Goal: Navigation & Orientation: Understand site structure

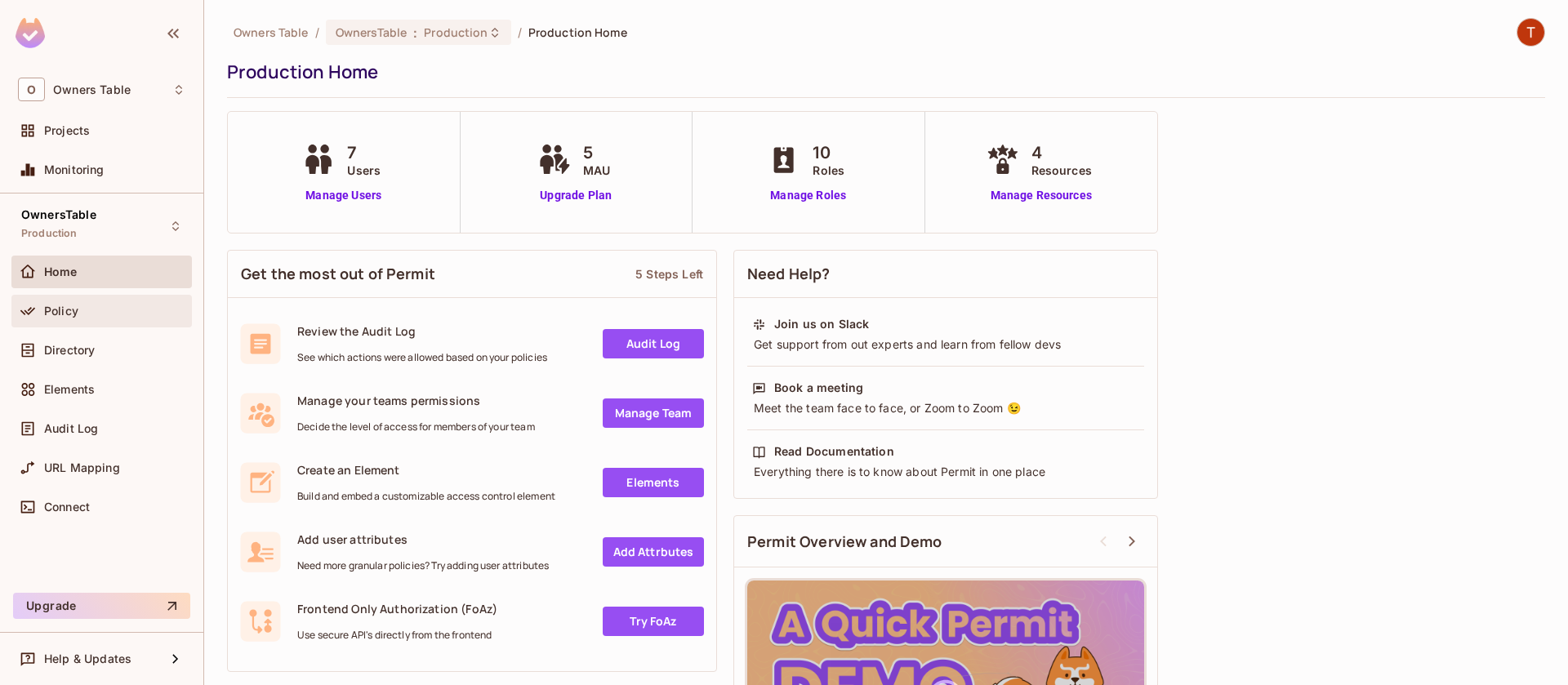
click at [88, 307] on div "Policy" at bounding box center [114, 311] width 142 height 13
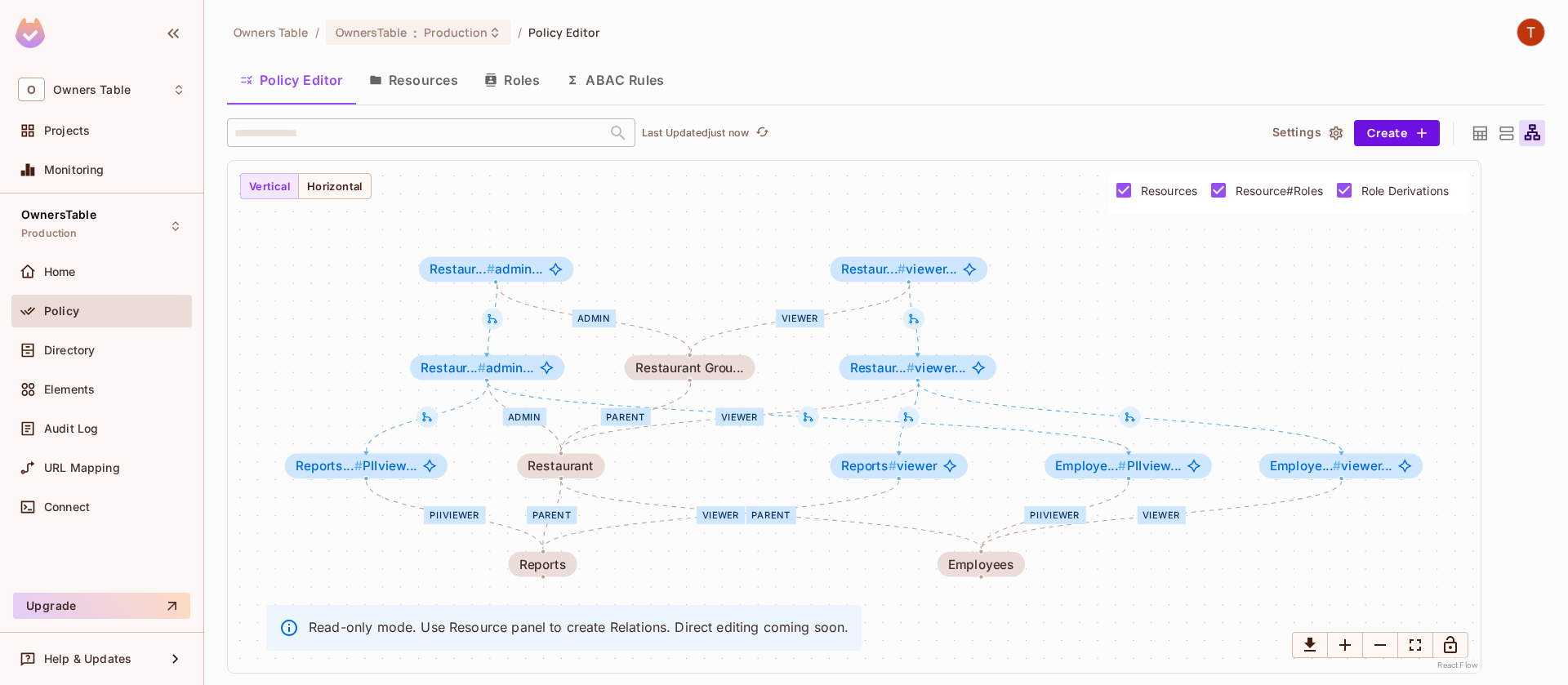
click at [413, 80] on button "Resources" at bounding box center [414, 79] width 115 height 41
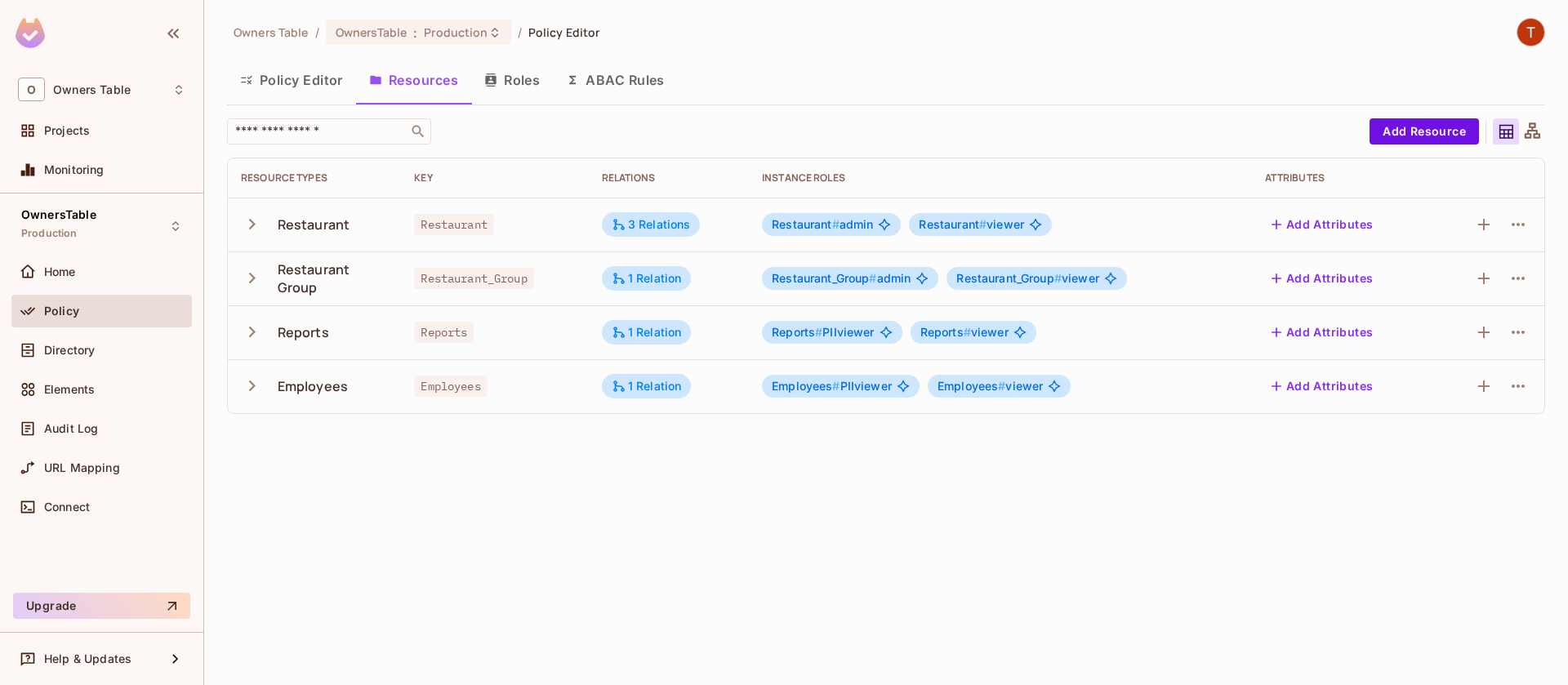
click at [531, 82] on button "Roles" at bounding box center [511, 79] width 81 height 41
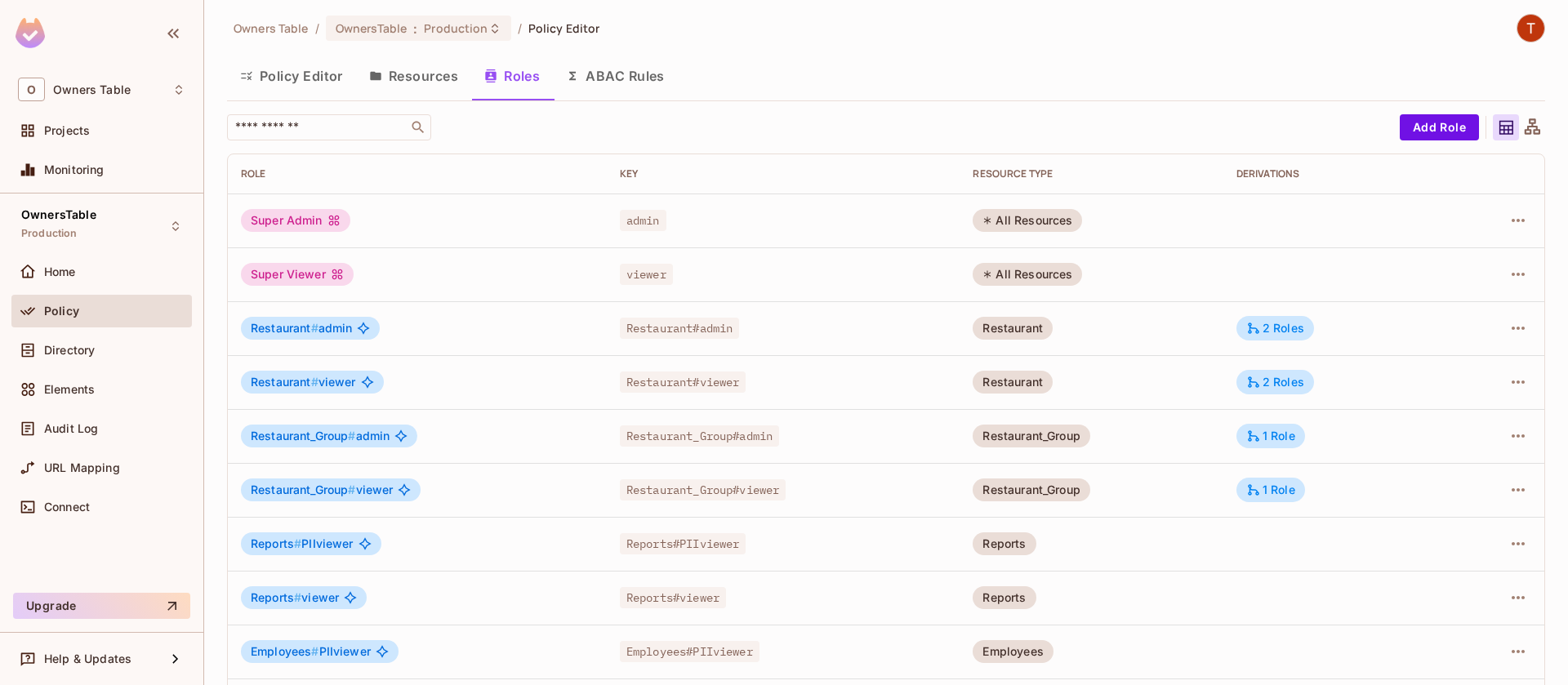
scroll to position [5, 0]
click at [166, 27] on icon "button" at bounding box center [173, 33] width 19 height 19
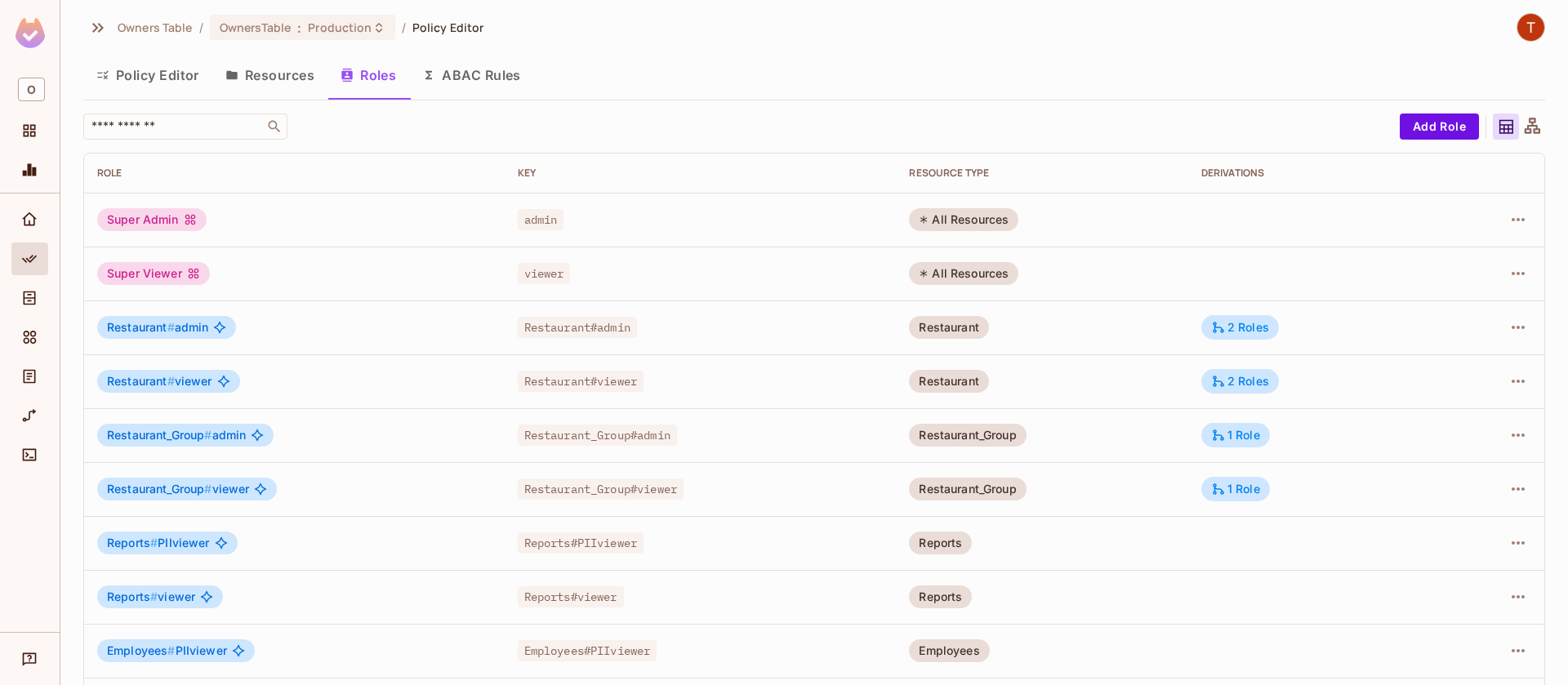
click at [169, 81] on button "Policy Editor" at bounding box center [147, 75] width 129 height 41
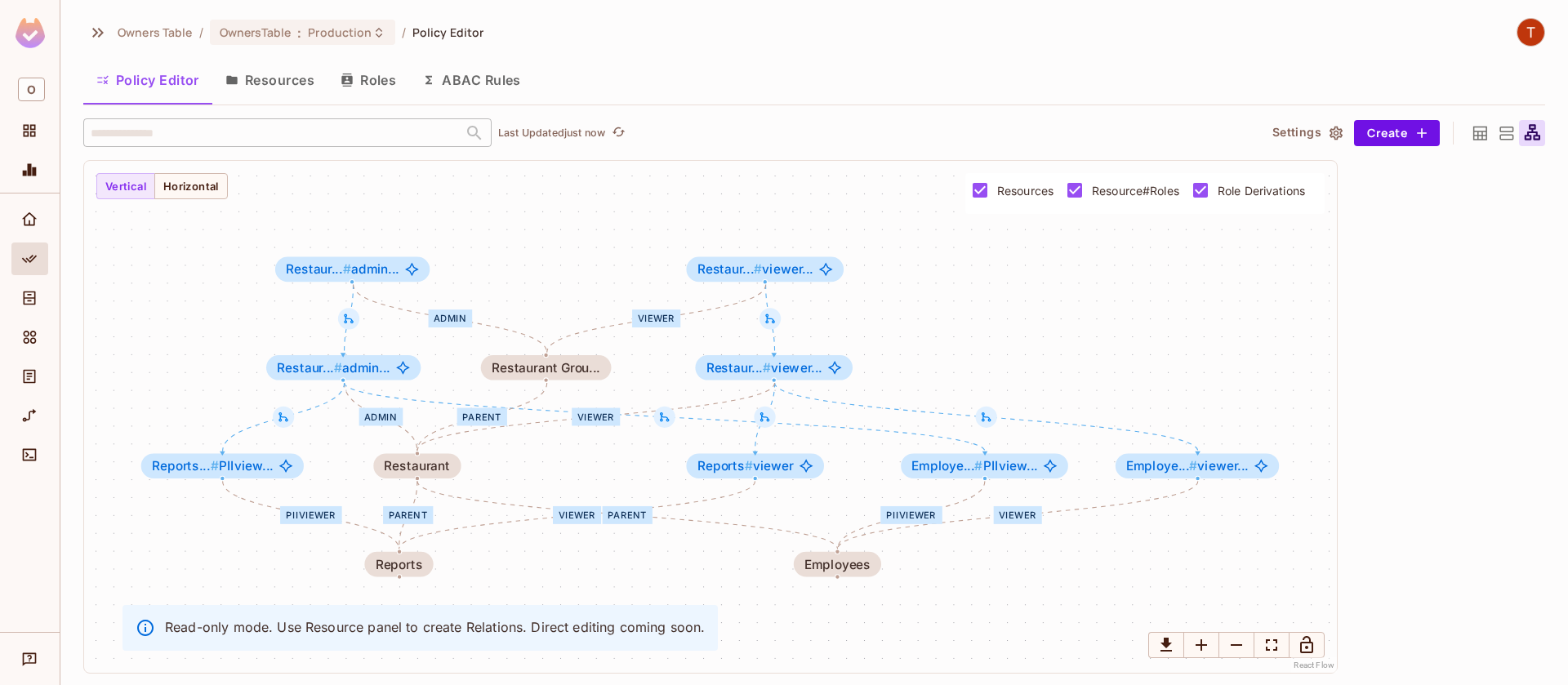
click at [1479, 134] on icon at bounding box center [1479, 133] width 20 height 20
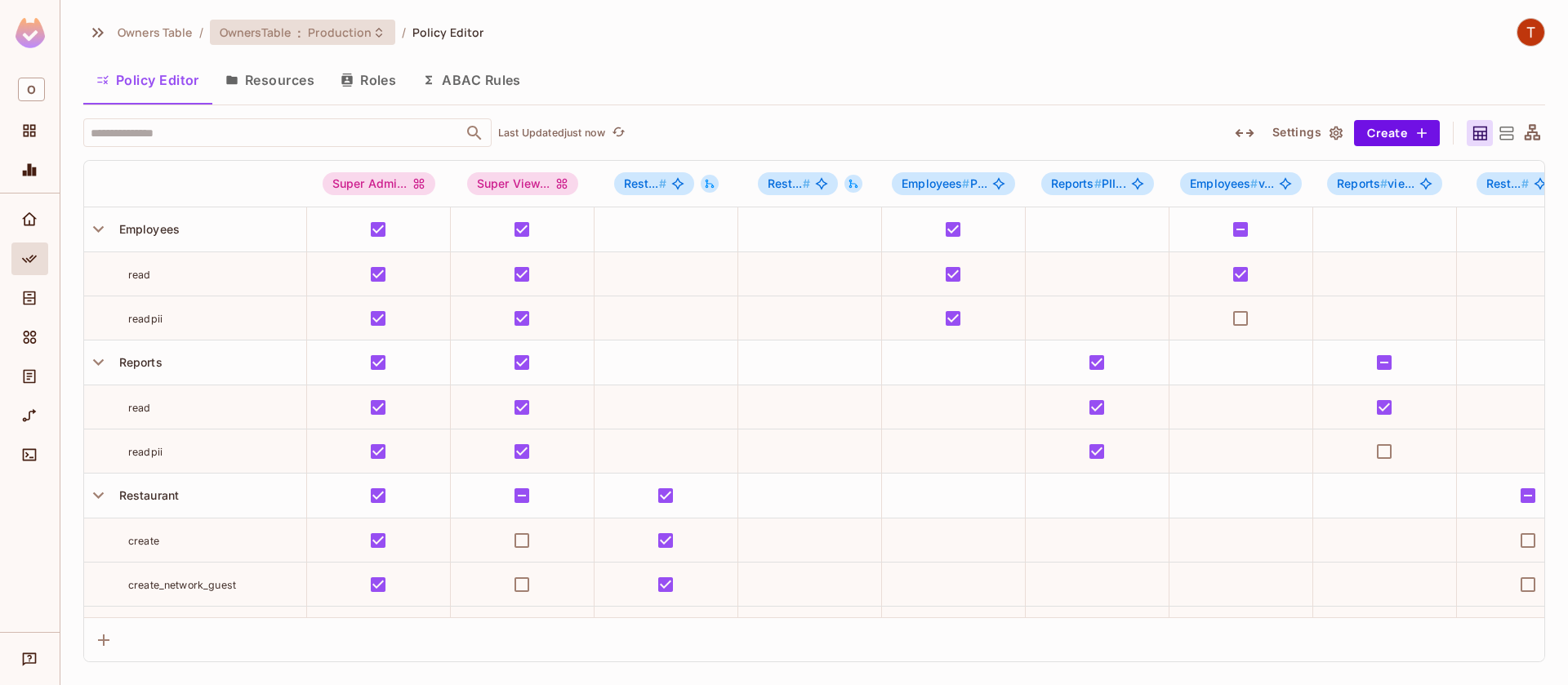
click at [272, 37] on span "OwnersTable" at bounding box center [256, 32] width 71 height 16
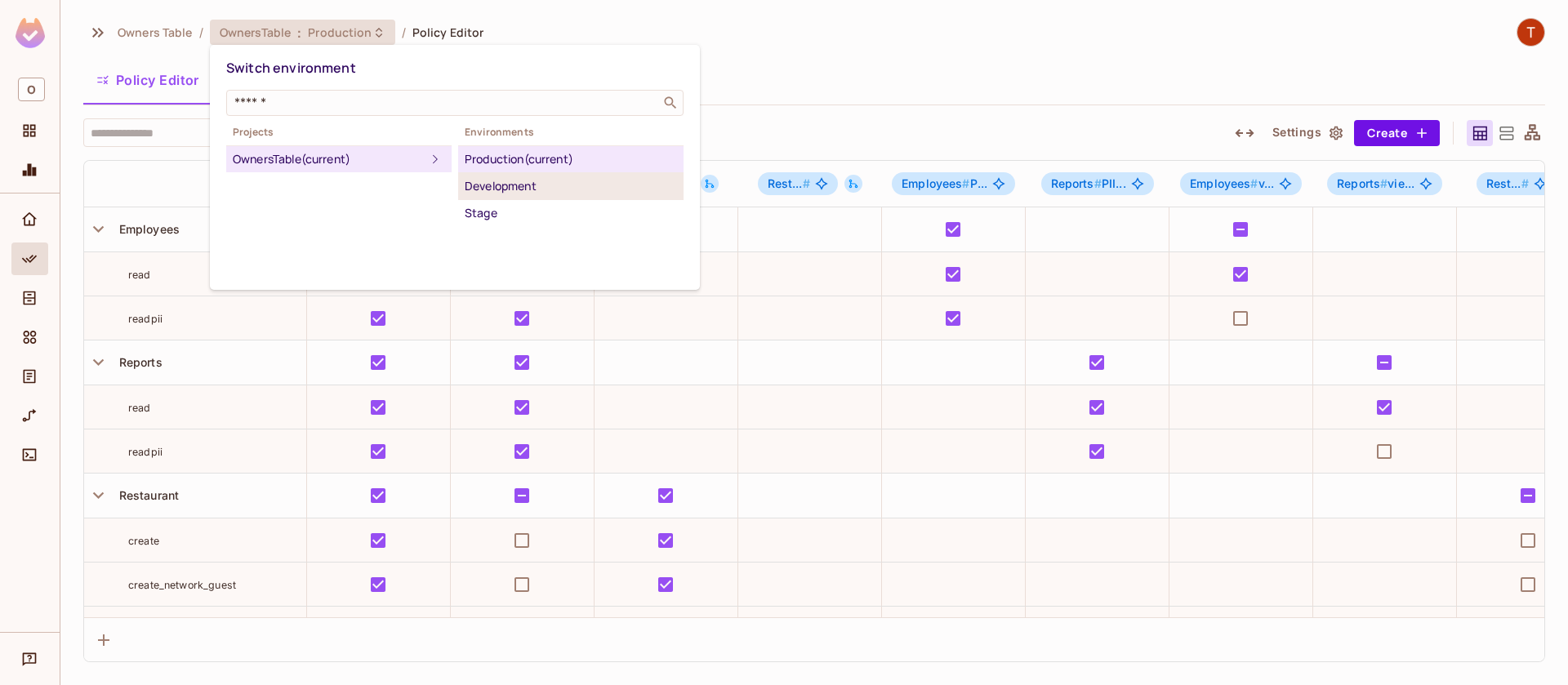
click at [500, 181] on div "Development" at bounding box center [571, 185] width 212 height 19
